Goal: Check status: Check status

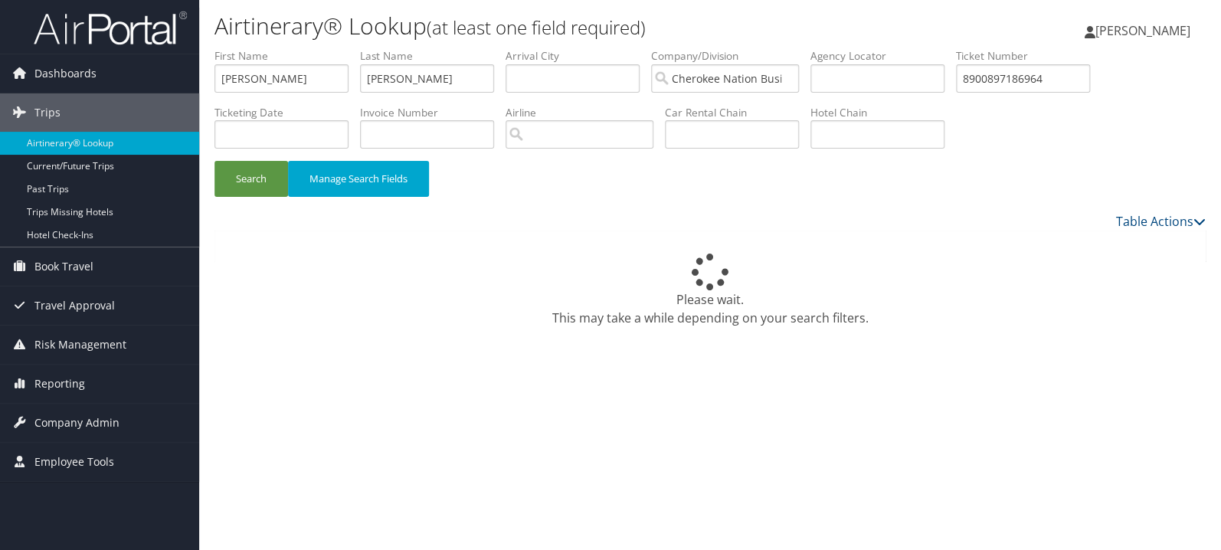
type input "8900897186964"
drag, startPoint x: 338, startPoint y: 74, endPoint x: 159, endPoint y: 79, distance: 179.3
click at [214, 79] on input "jerrod" at bounding box center [281, 78] width 134 height 28
click at [214, 161] on button "Search" at bounding box center [251, 179] width 74 height 36
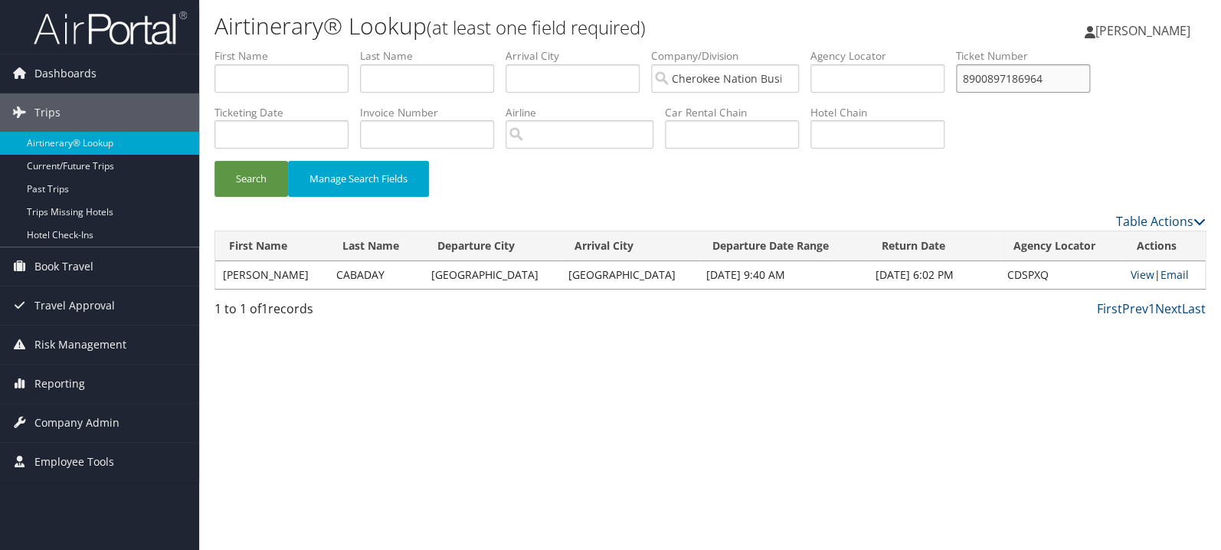
click at [1090, 77] on input "8900897186964" at bounding box center [1023, 78] width 134 height 28
click at [1130, 280] on link "View" at bounding box center [1142, 274] width 24 height 15
click at [1060, 81] on input "8900897186964" at bounding box center [1023, 78] width 134 height 28
paste input "0167308247591"
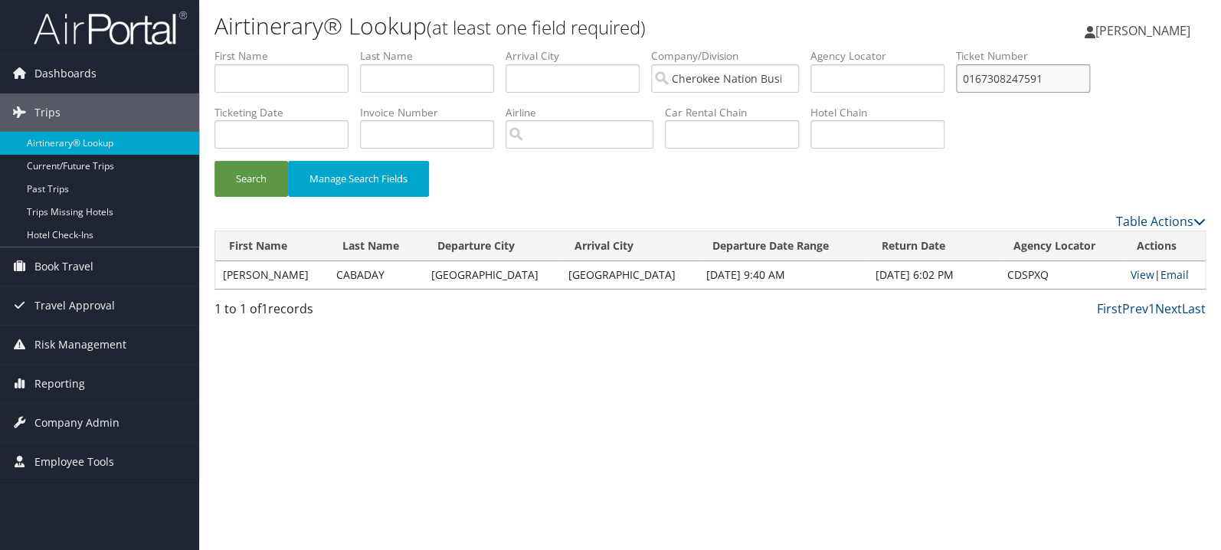
type input "0167308247591"
click at [214, 161] on button "Search" at bounding box center [251, 179] width 74 height 36
click at [1132, 272] on link "View" at bounding box center [1140, 274] width 24 height 15
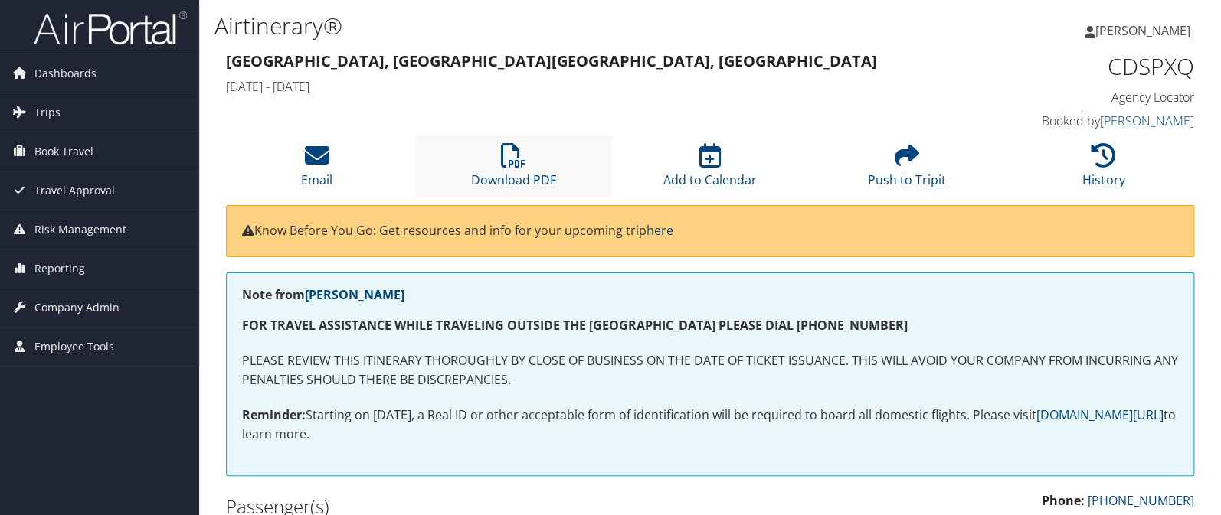
click at [501, 145] on li "Download PDF" at bounding box center [513, 167] width 197 height 62
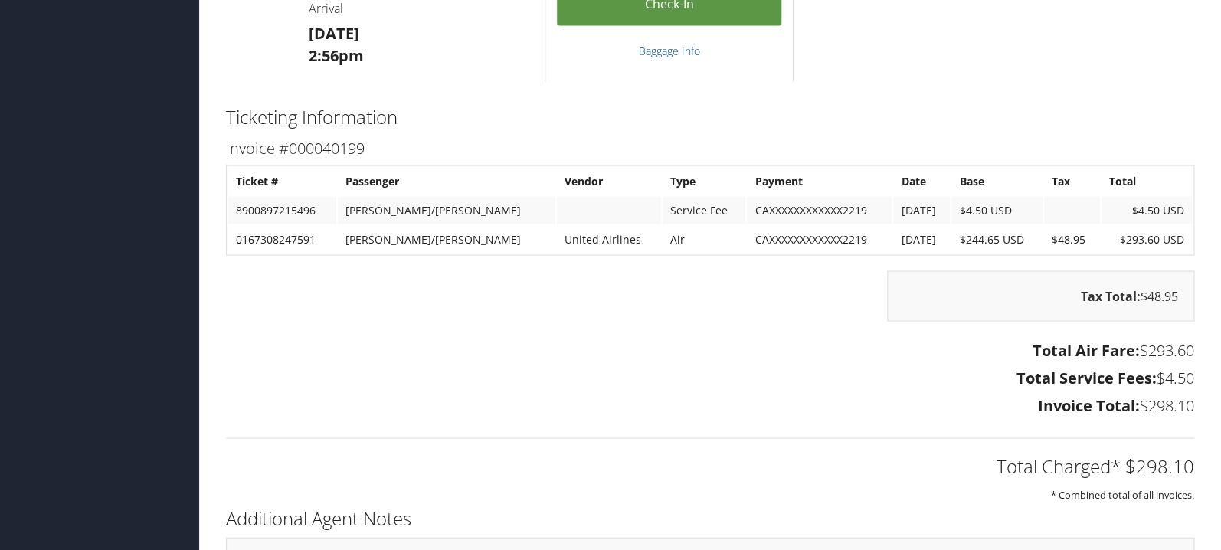
scroll to position [1218, 0]
